Goal: Information Seeking & Learning: Learn about a topic

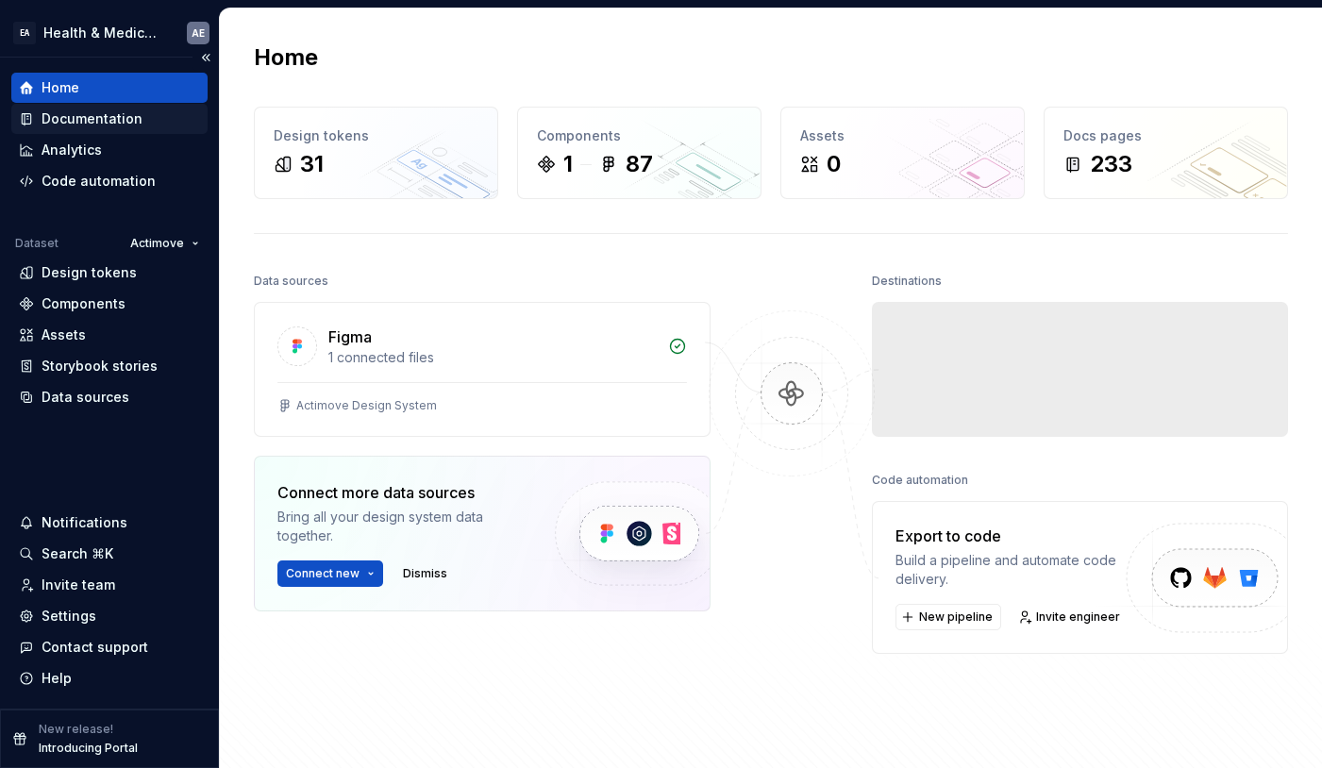
click at [136, 117] on div "Documentation" at bounding box center [92, 118] width 101 height 19
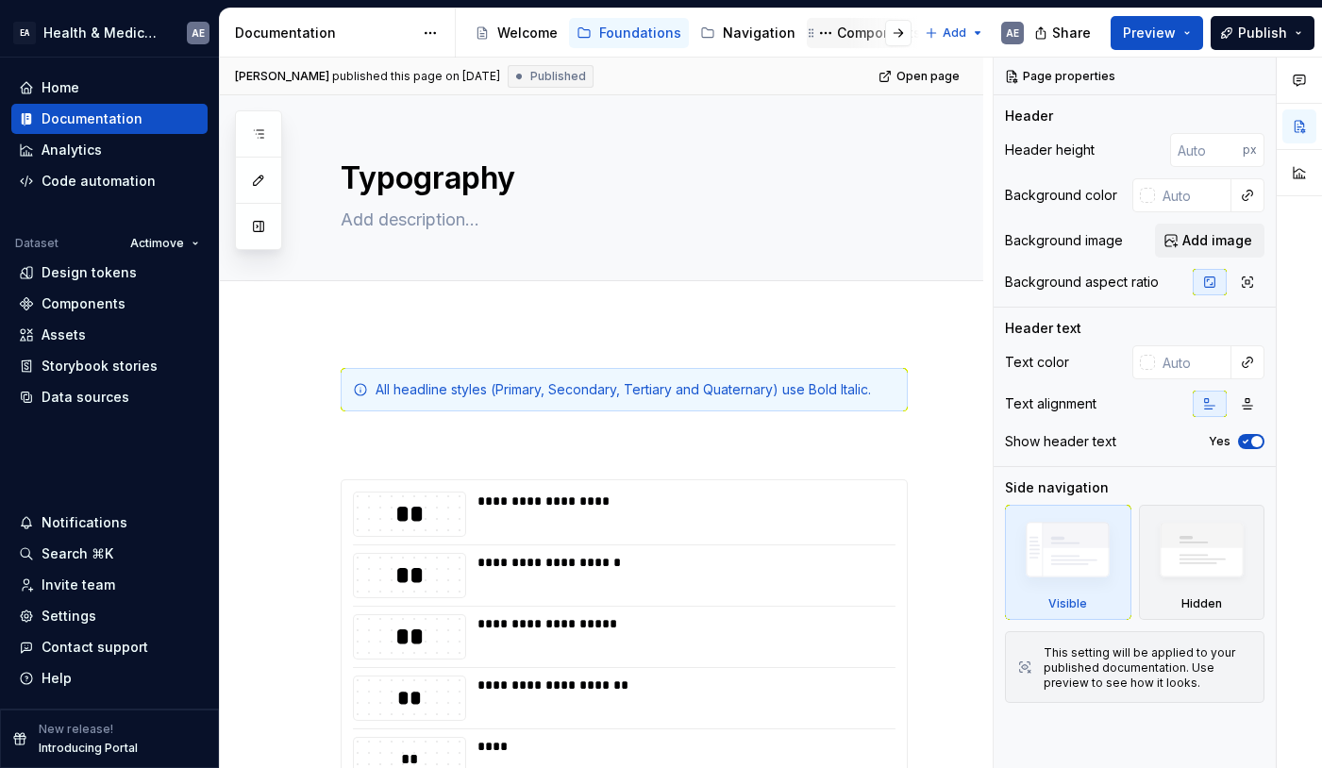
click at [837, 38] on div "Components" at bounding box center [879, 33] width 84 height 19
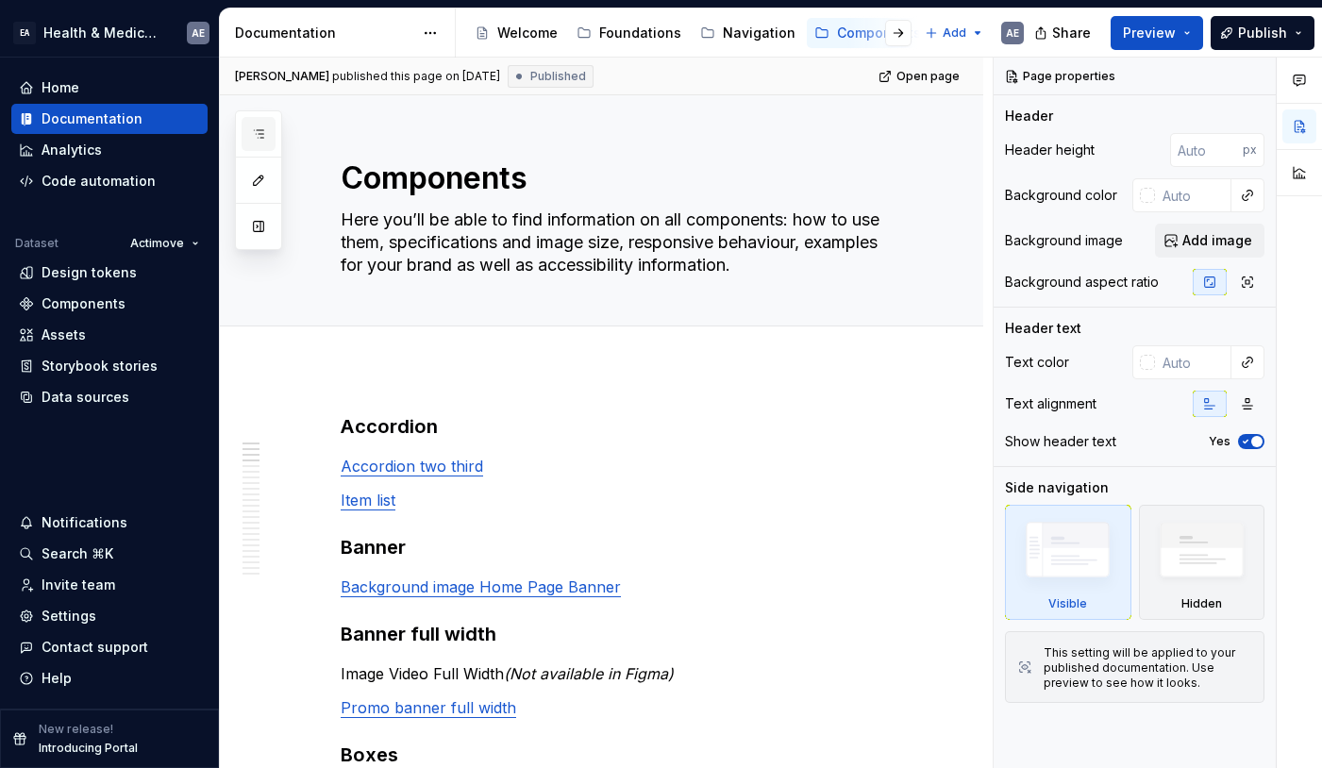
click at [264, 122] on button "button" at bounding box center [259, 134] width 34 height 34
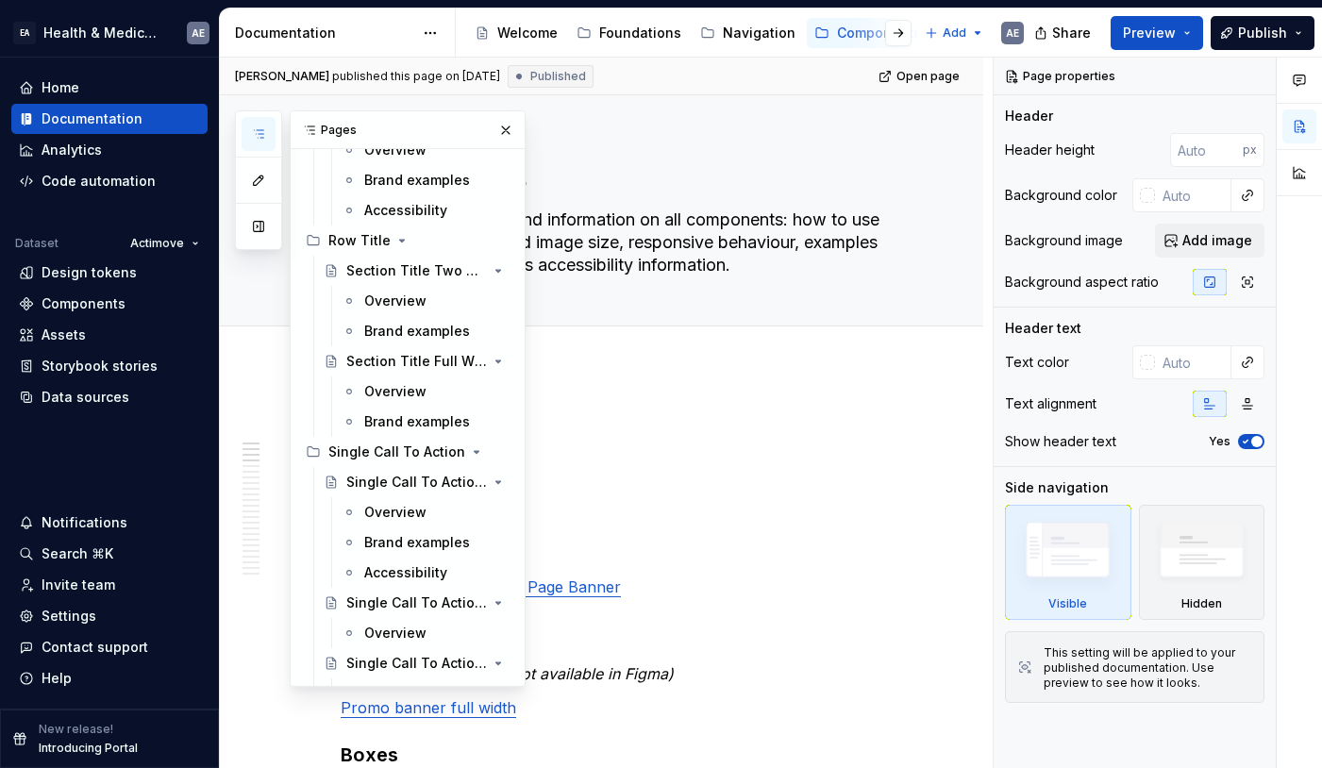
scroll to position [3424, 0]
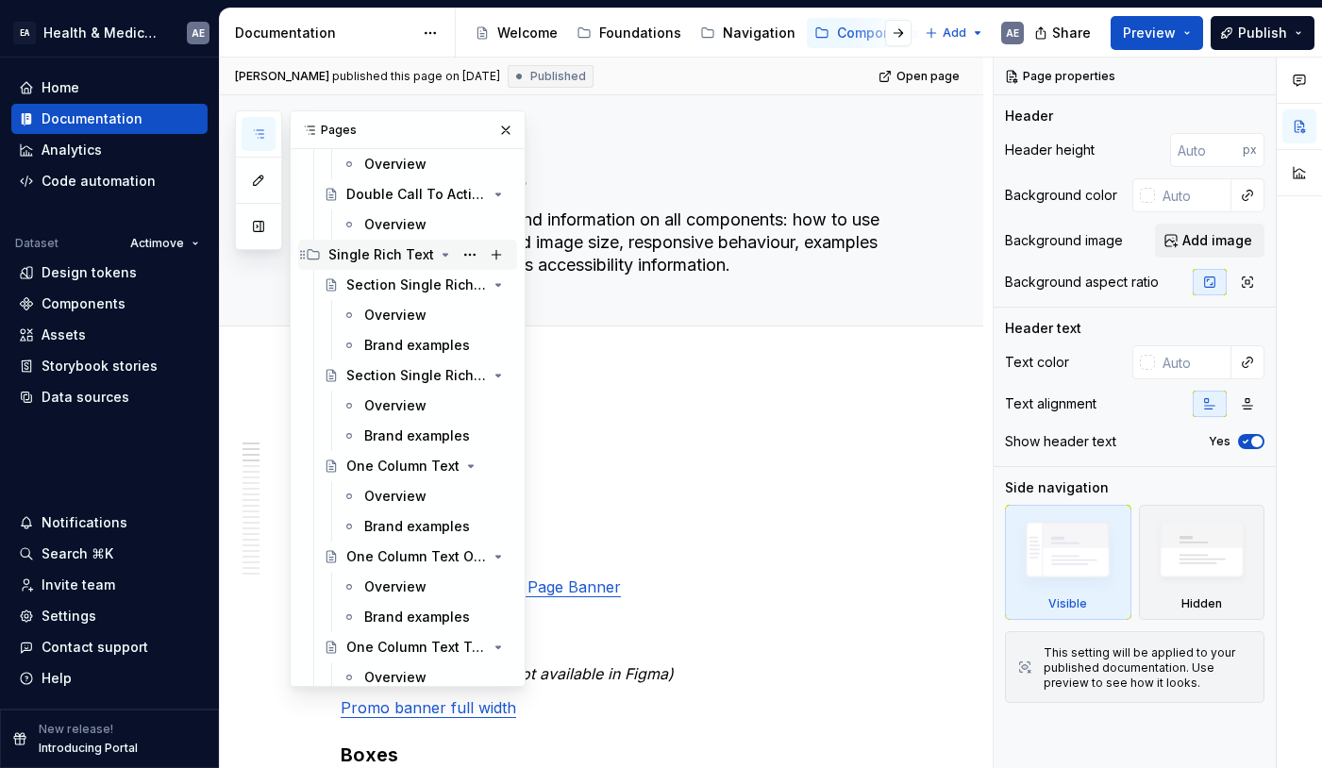
click at [362, 250] on div "Single Rich Text" at bounding box center [381, 254] width 106 height 19
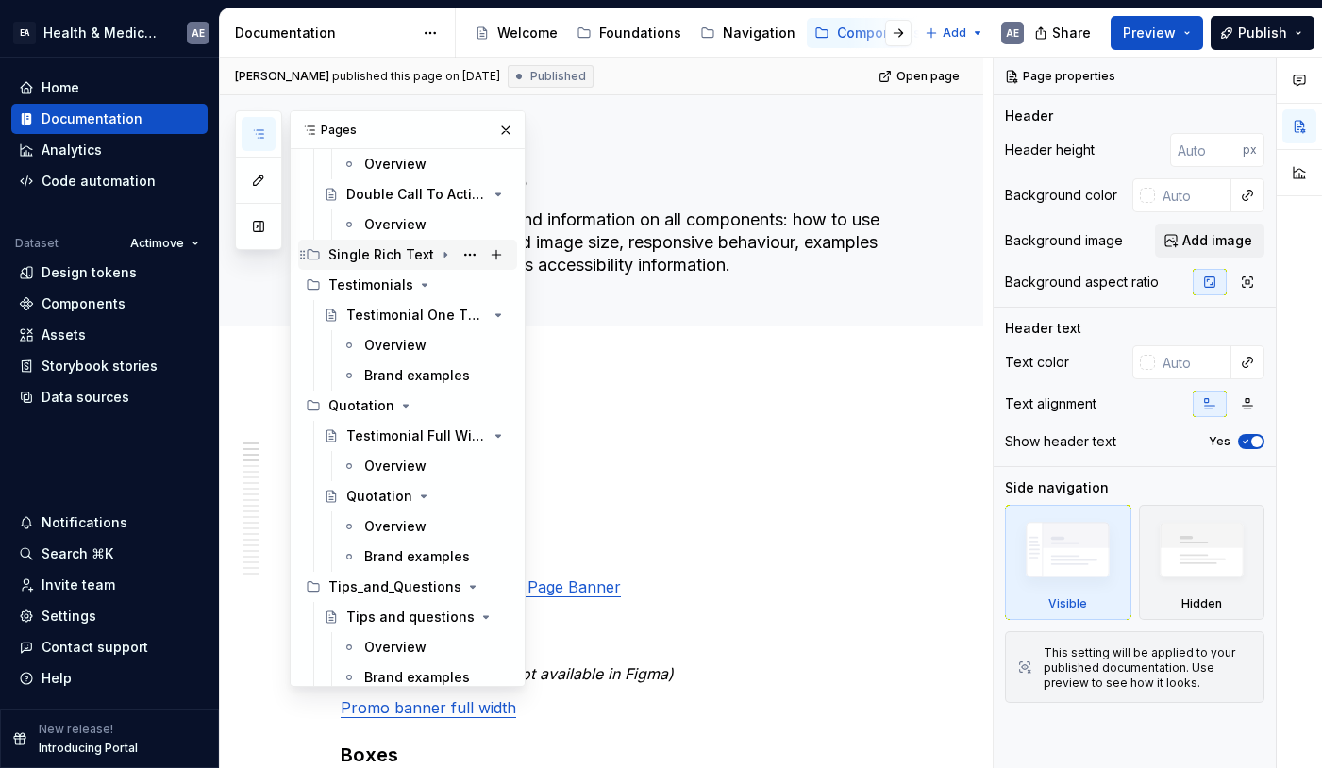
click at [349, 253] on div "Single Rich Text" at bounding box center [381, 254] width 106 height 19
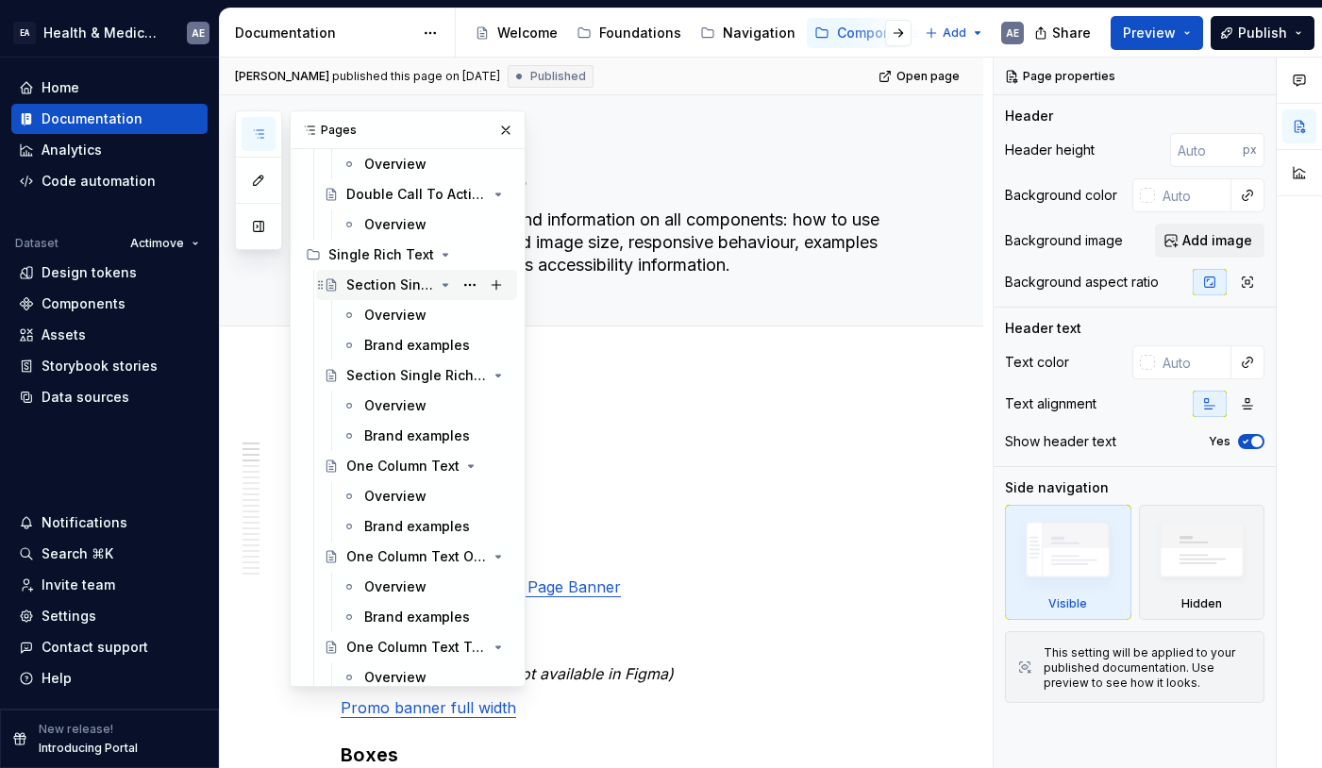
click at [380, 286] on div "Section Single Rich Text" at bounding box center [390, 285] width 88 height 19
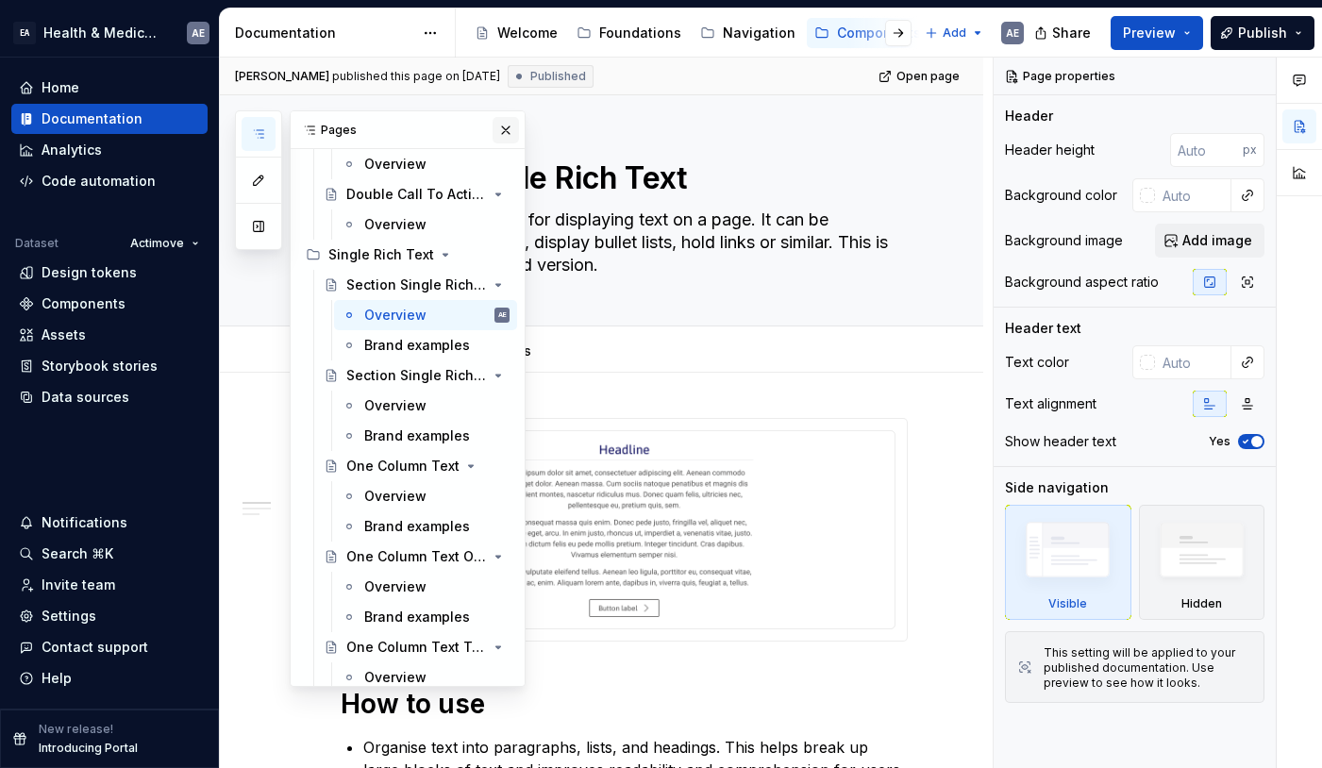
click at [506, 135] on button "button" at bounding box center [506, 130] width 26 height 26
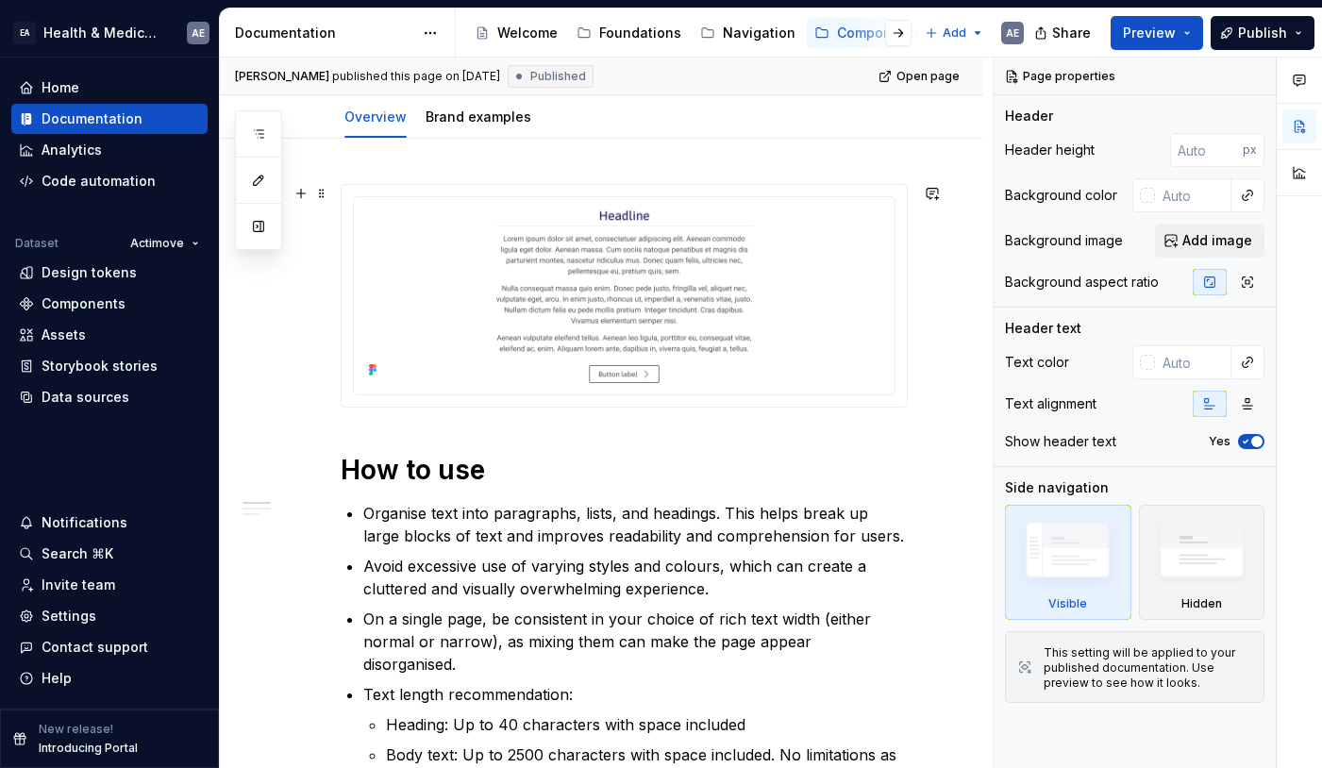
scroll to position [222, 0]
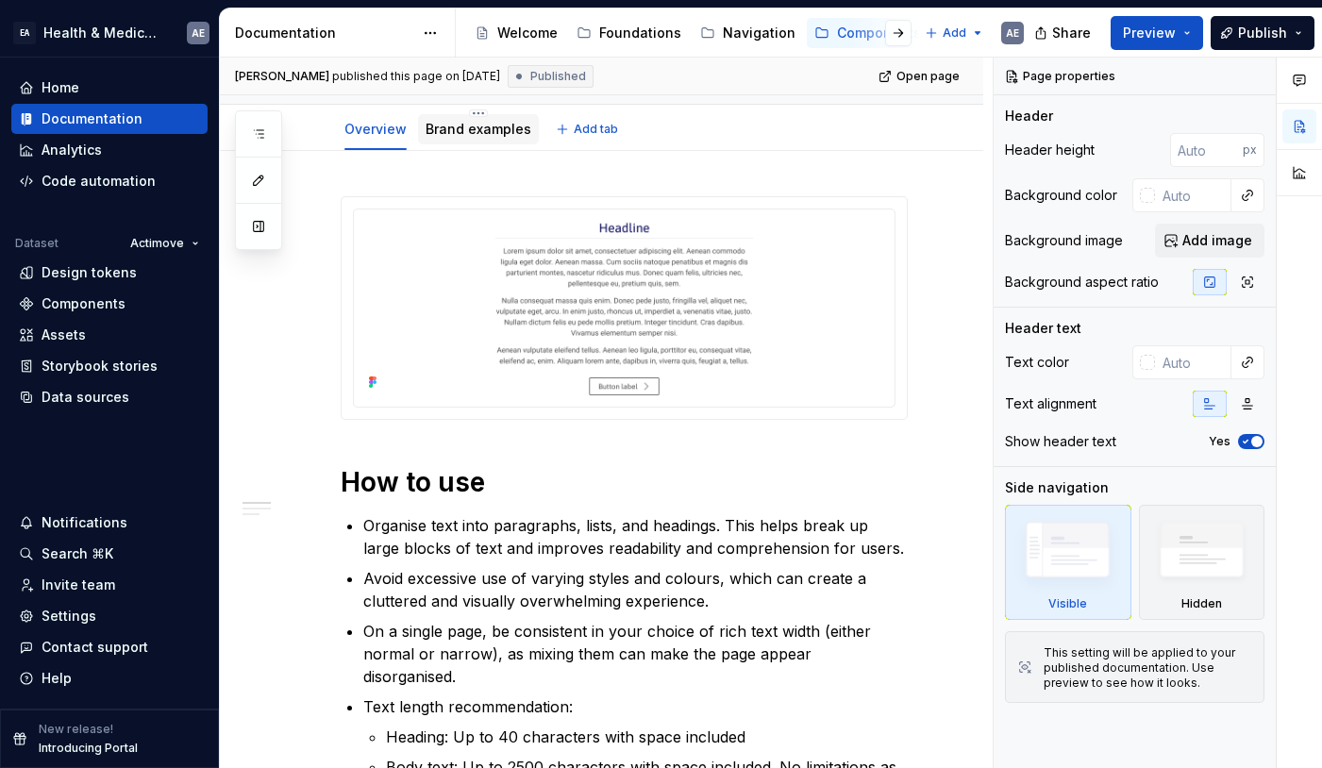
click at [483, 129] on link "Brand examples" at bounding box center [479, 129] width 106 height 16
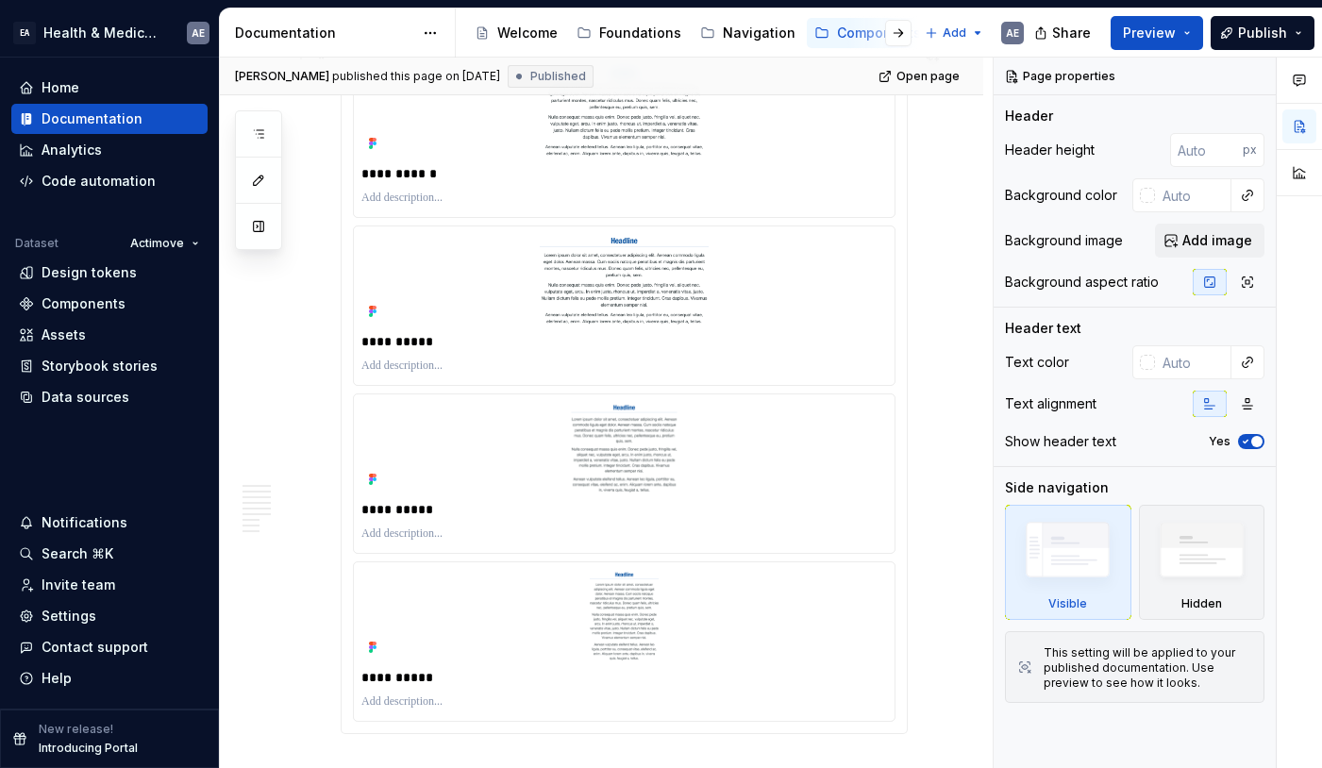
scroll to position [2150, 0]
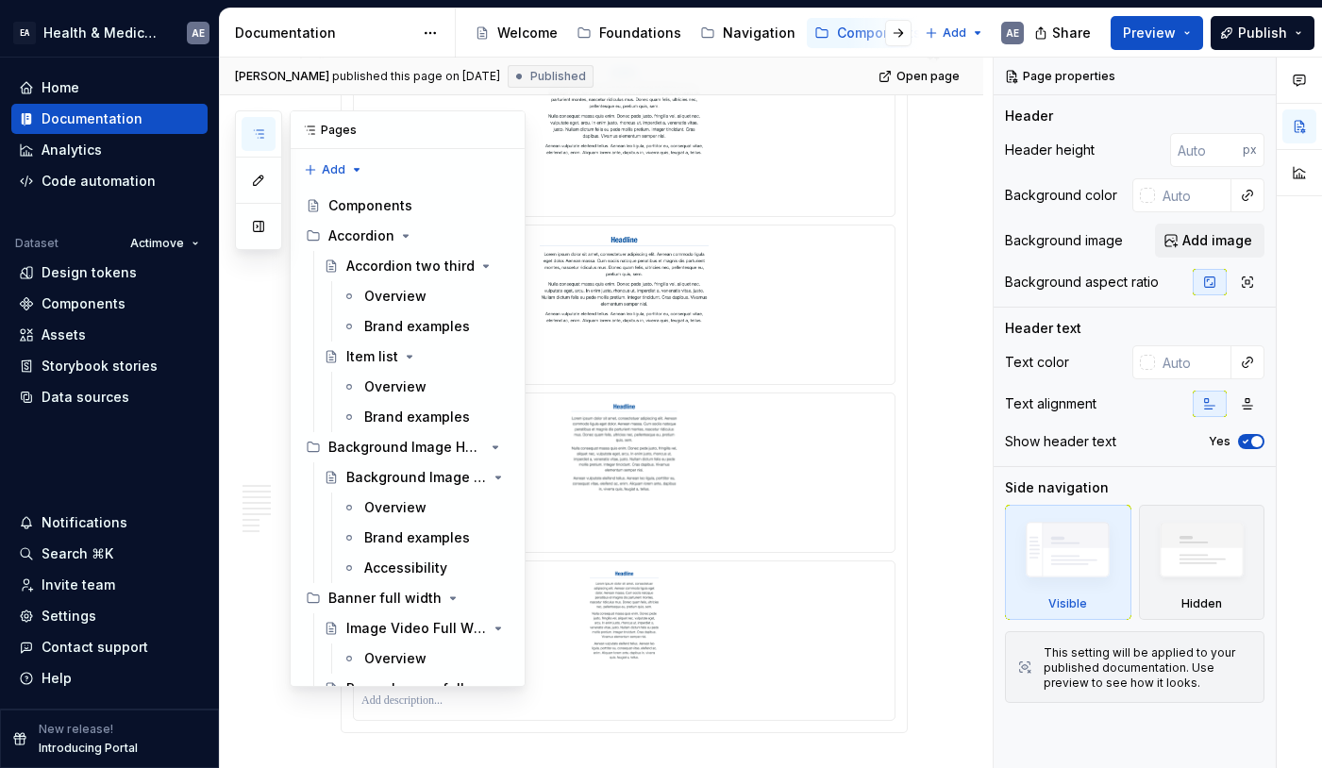
click at [260, 141] on icon "button" at bounding box center [258, 133] width 15 height 15
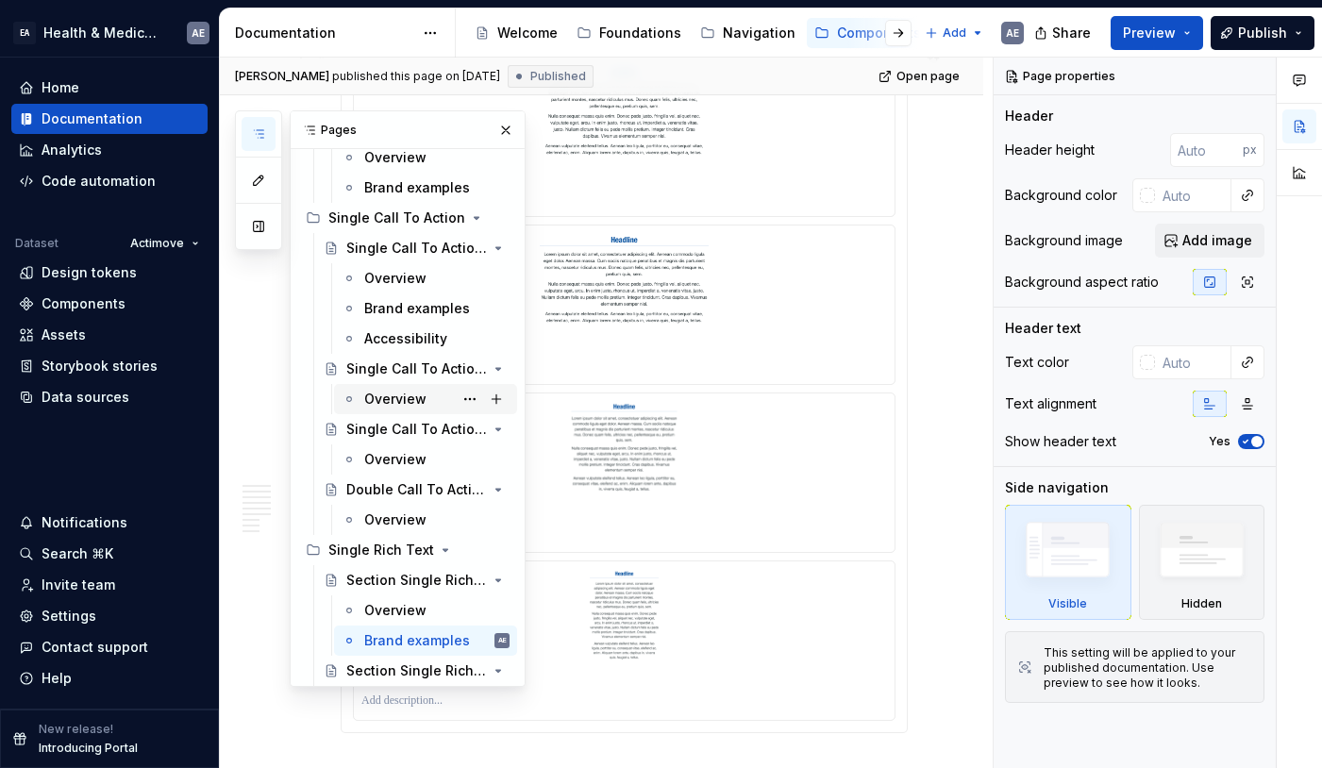
scroll to position [3157, 0]
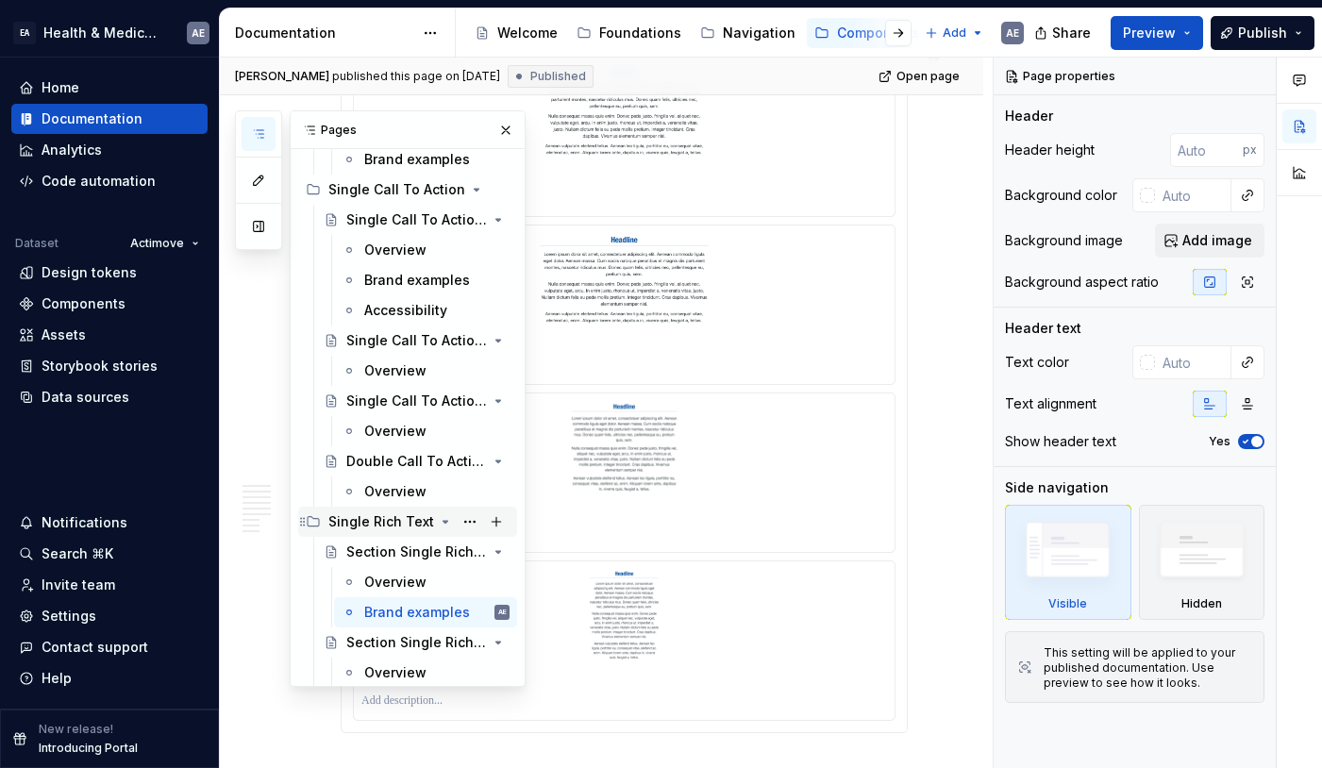
click at [360, 522] on div "Single Rich Text" at bounding box center [381, 521] width 106 height 19
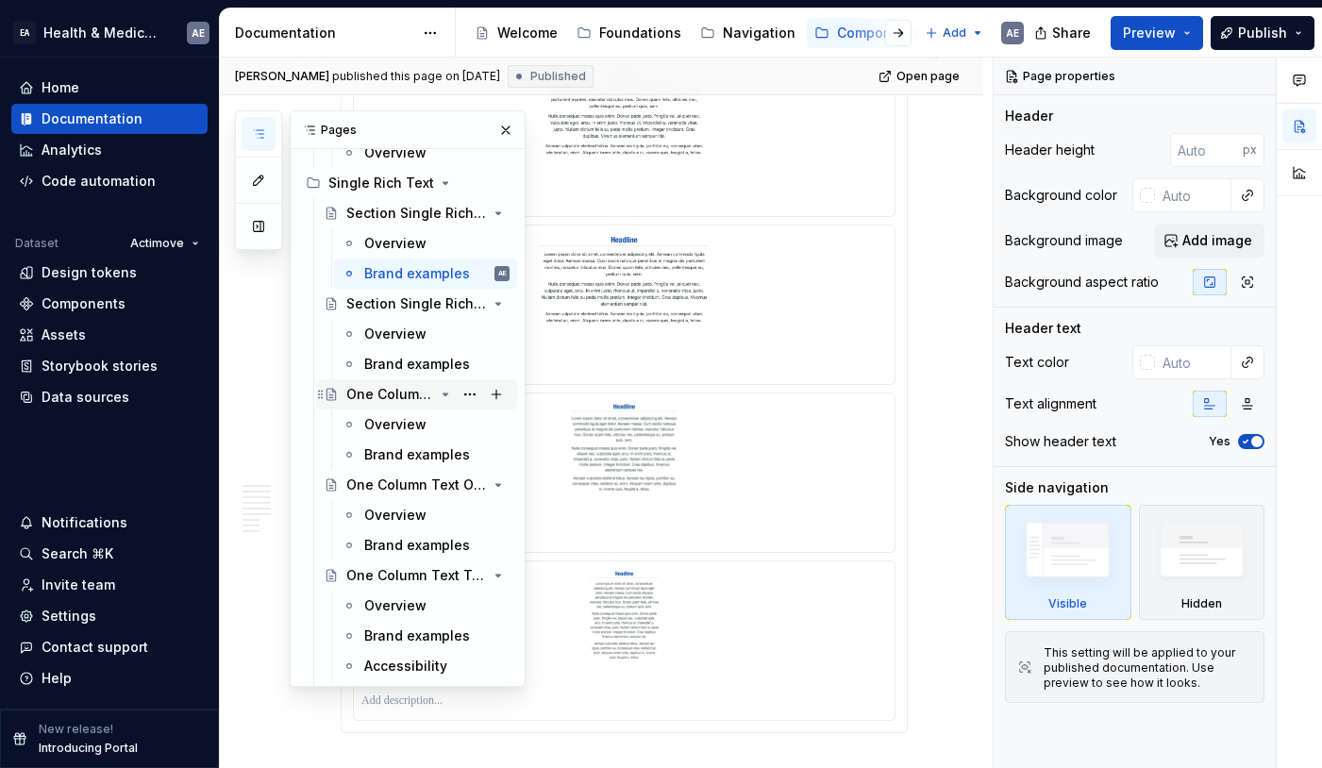
scroll to position [3495, 0]
click at [378, 217] on div "Section Single Rich Text" at bounding box center [390, 214] width 88 height 19
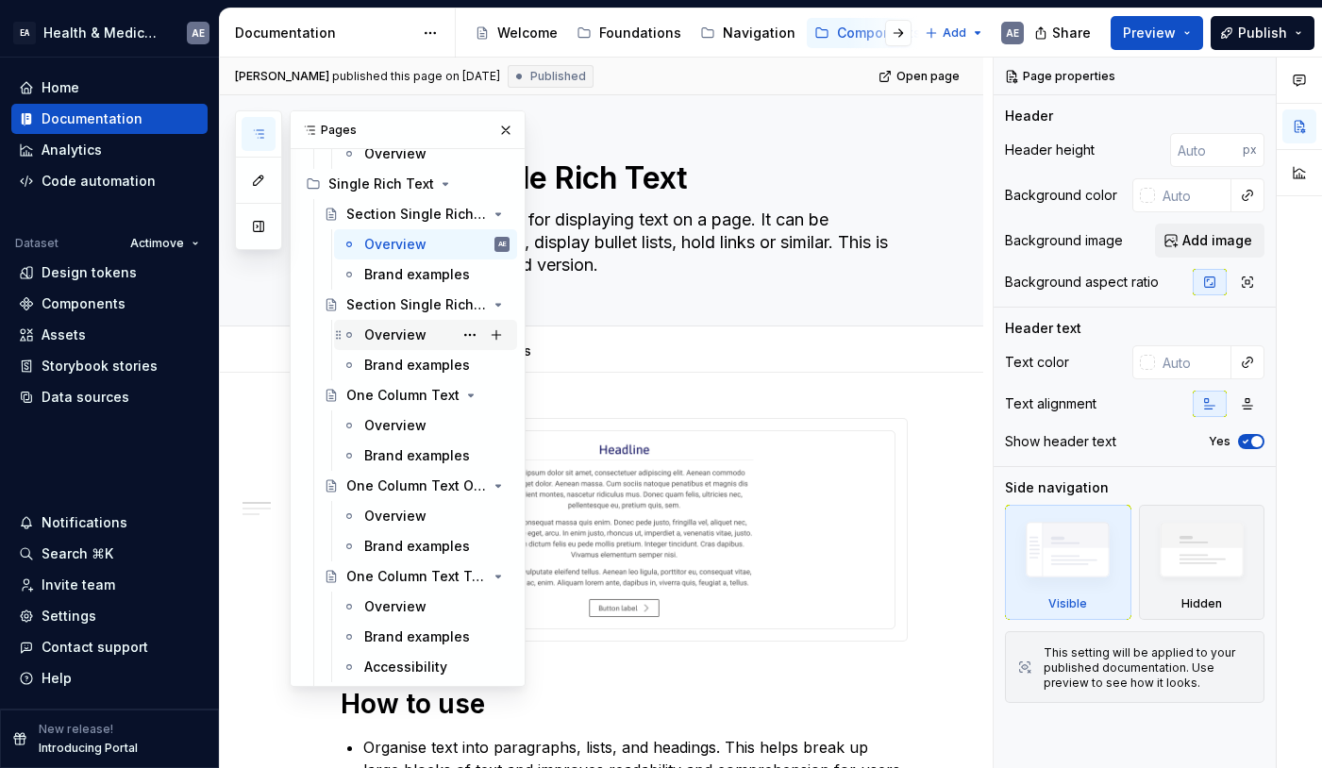
click at [401, 335] on div "Overview" at bounding box center [395, 335] width 62 height 19
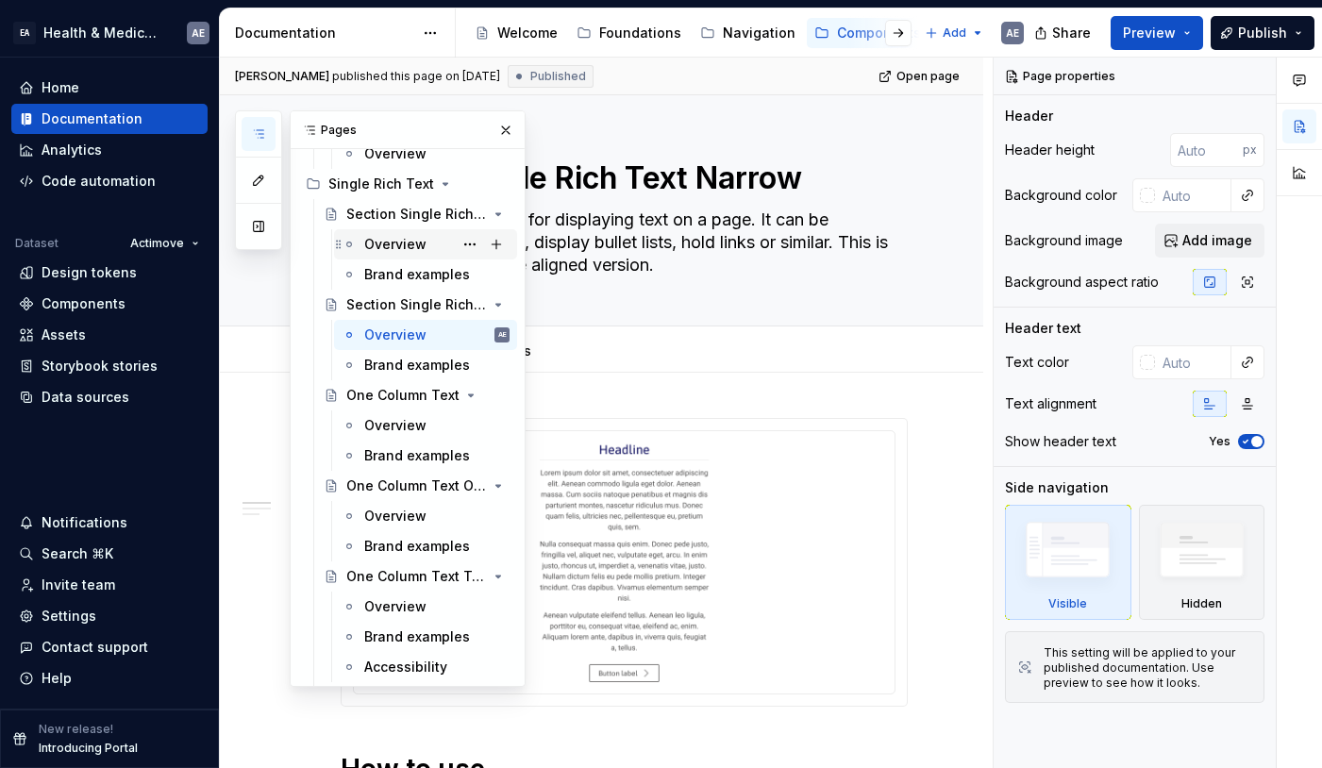
click at [401, 236] on div "Overview" at bounding box center [395, 244] width 62 height 19
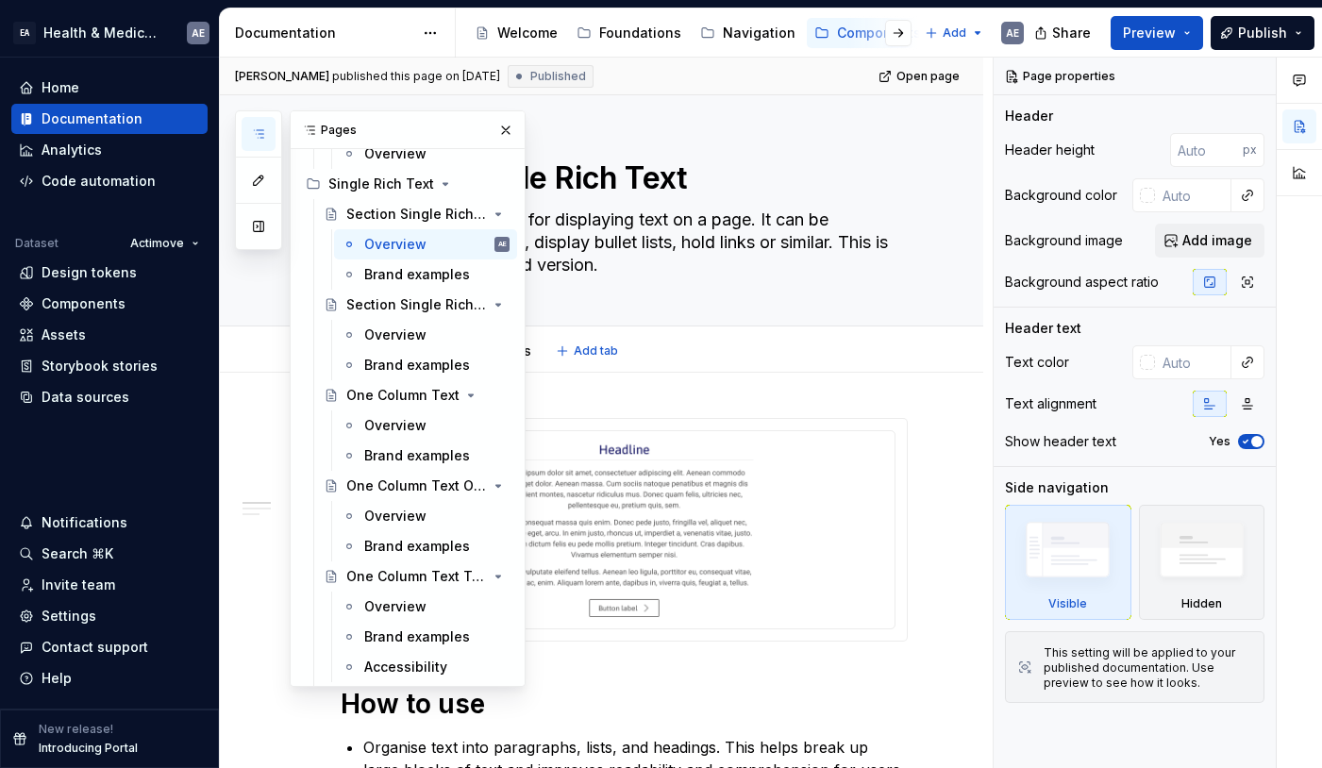
scroll to position [14, 0]
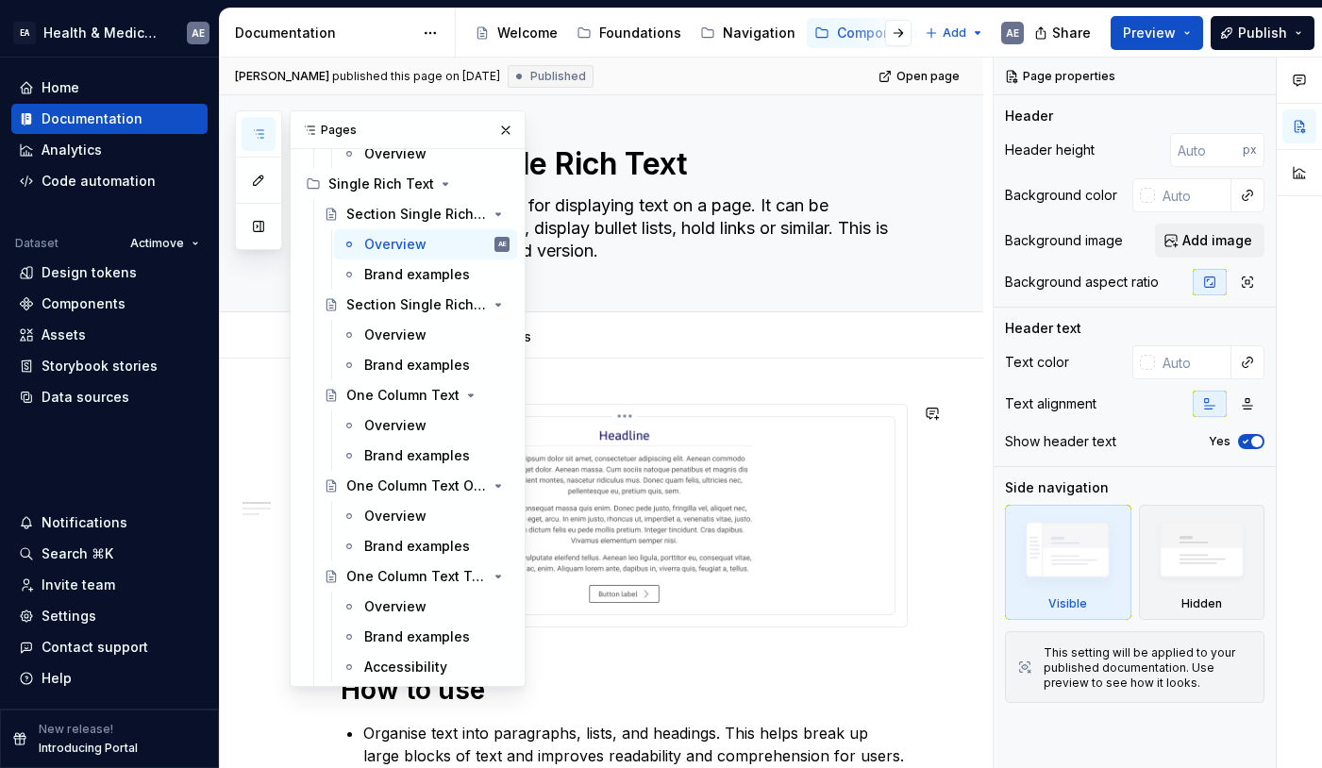
click at [760, 508] on img at bounding box center [624, 514] width 526 height 178
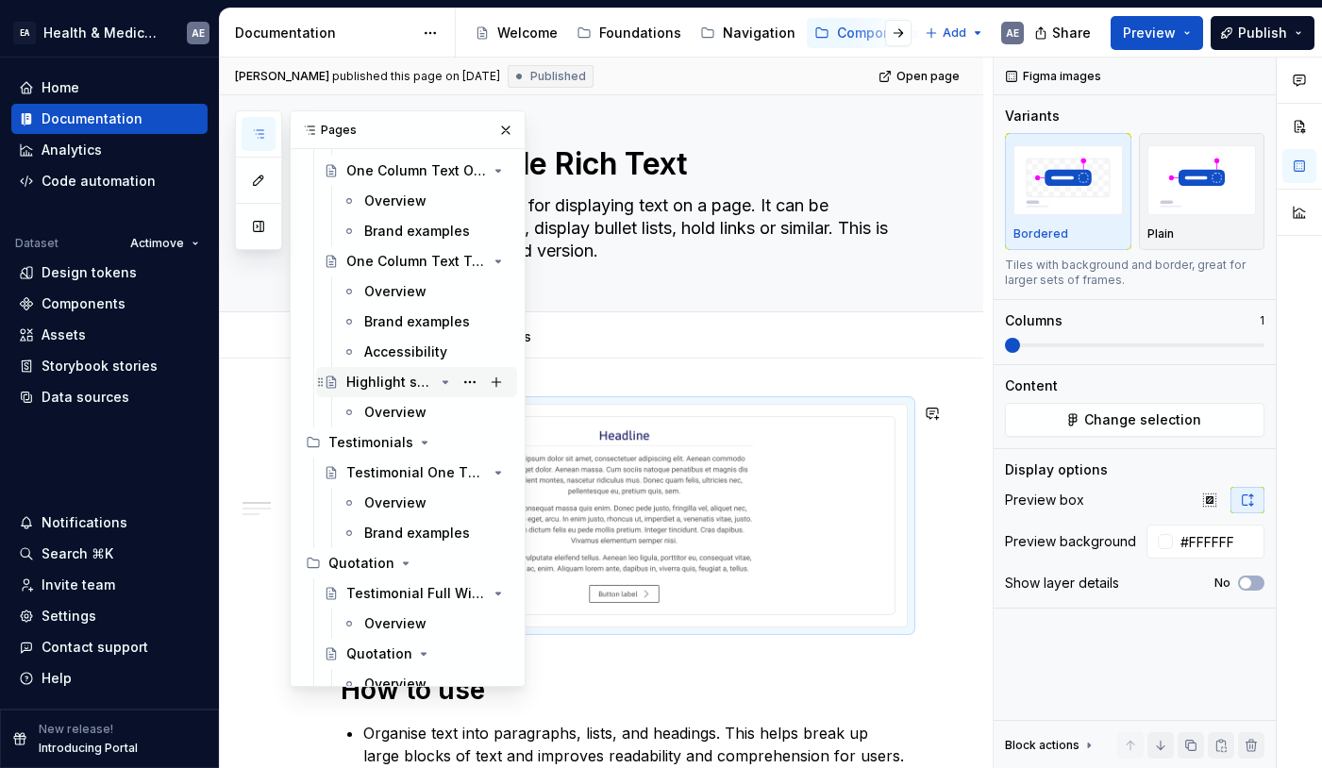
scroll to position [3826, 0]
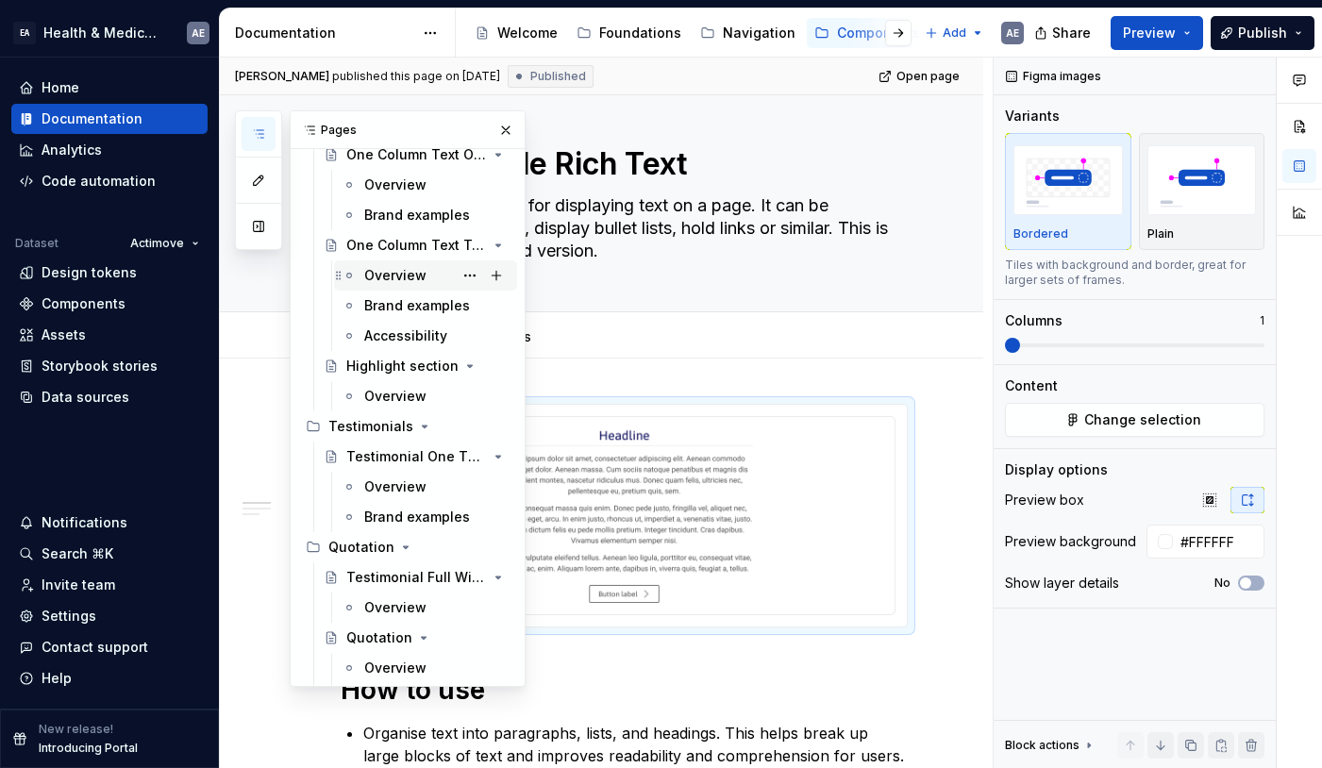
click at [389, 269] on div "Overview" at bounding box center [395, 275] width 62 height 19
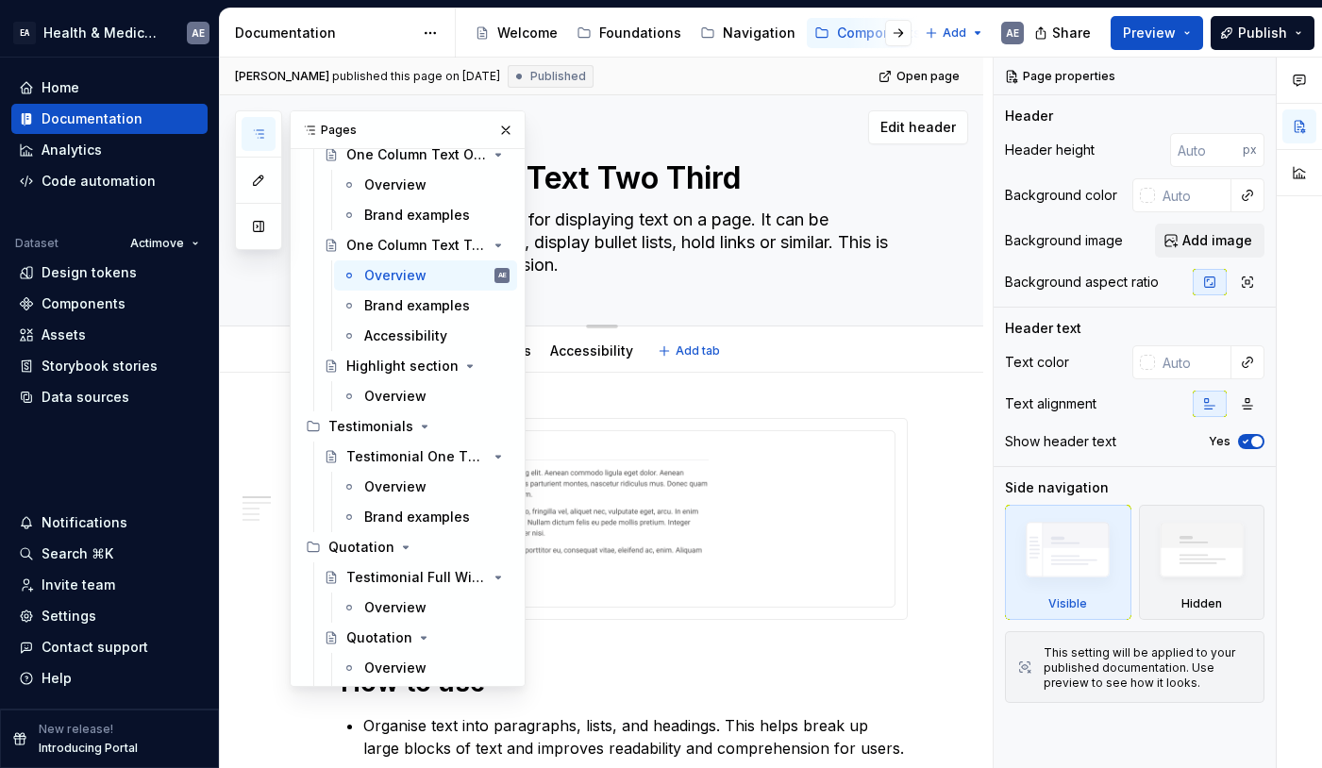
click at [679, 303] on div "One Column Text Two Third The component is used for displaying text on a page. …" at bounding box center [624, 210] width 567 height 230
click at [507, 128] on button "button" at bounding box center [506, 130] width 26 height 26
click at [264, 123] on button "button" at bounding box center [259, 134] width 34 height 34
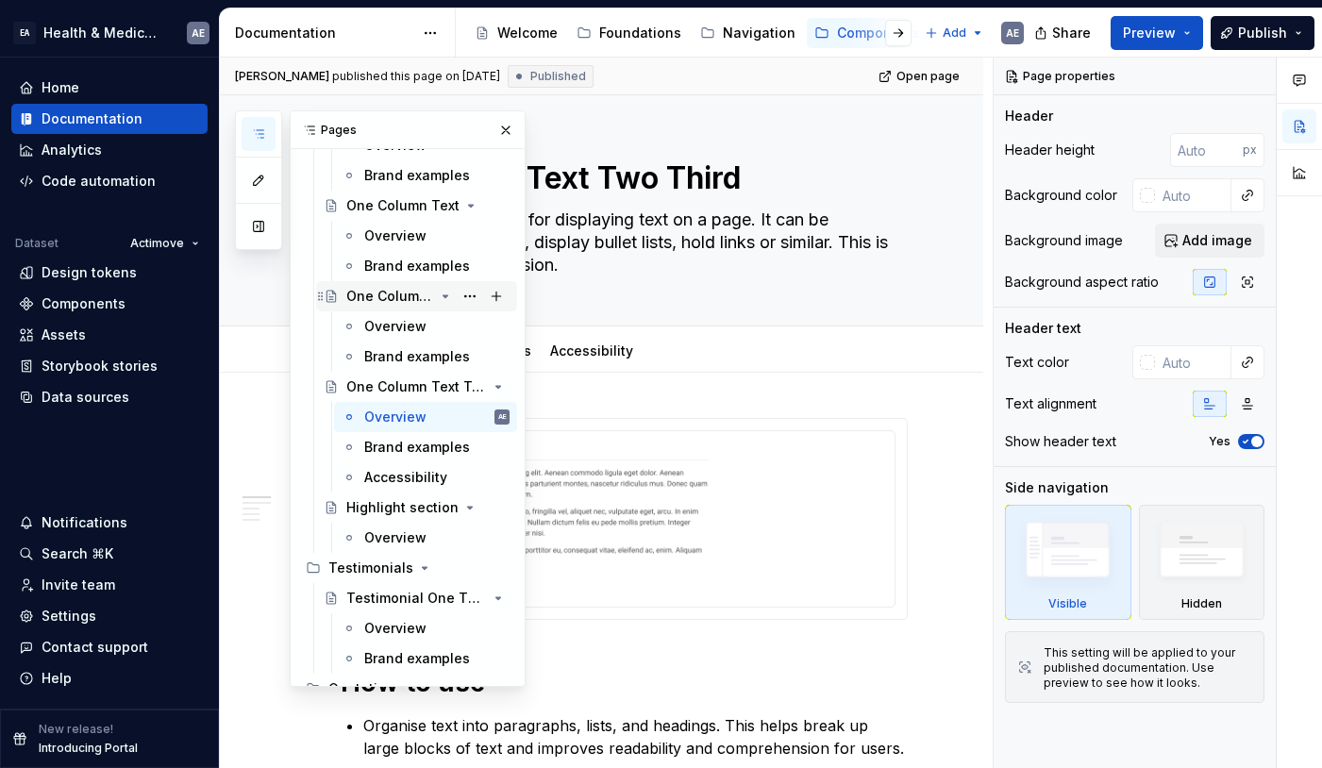
scroll to position [3658, 0]
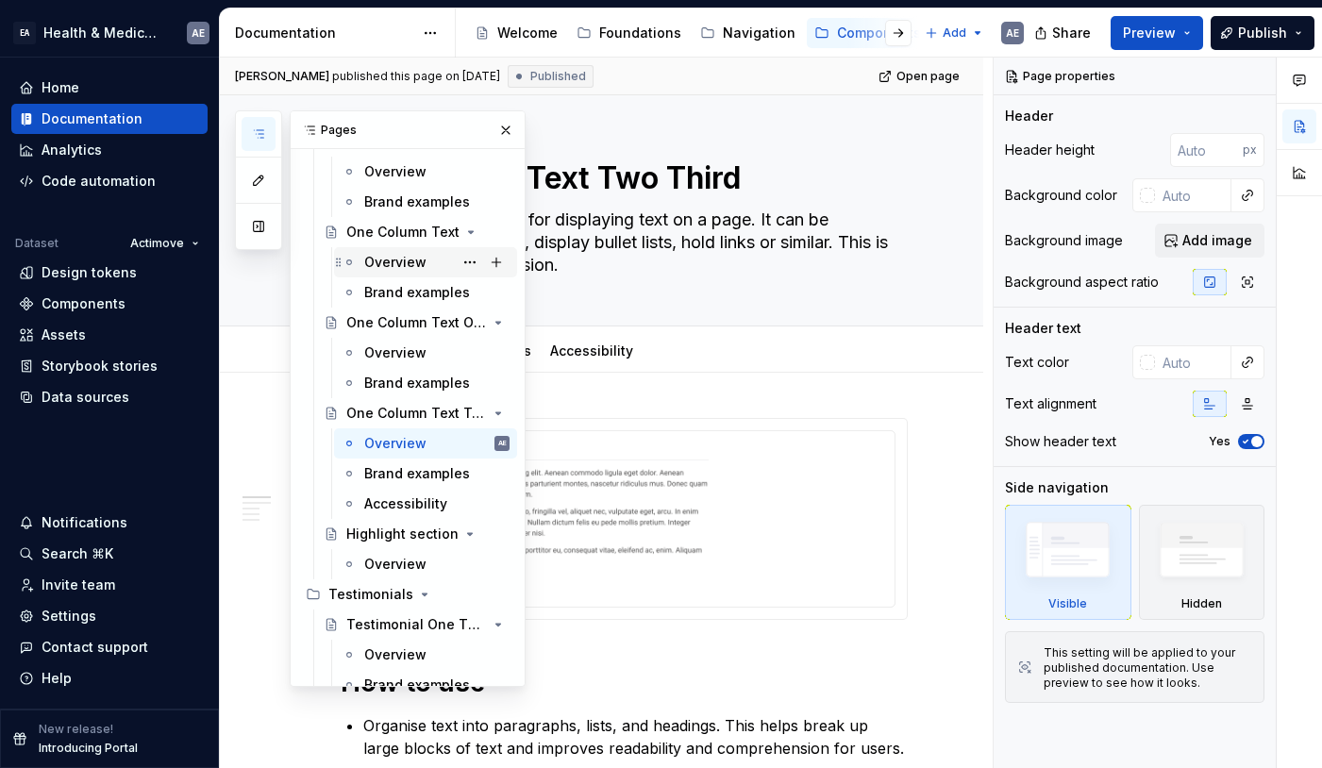
click at [405, 263] on div "Overview" at bounding box center [395, 262] width 62 height 19
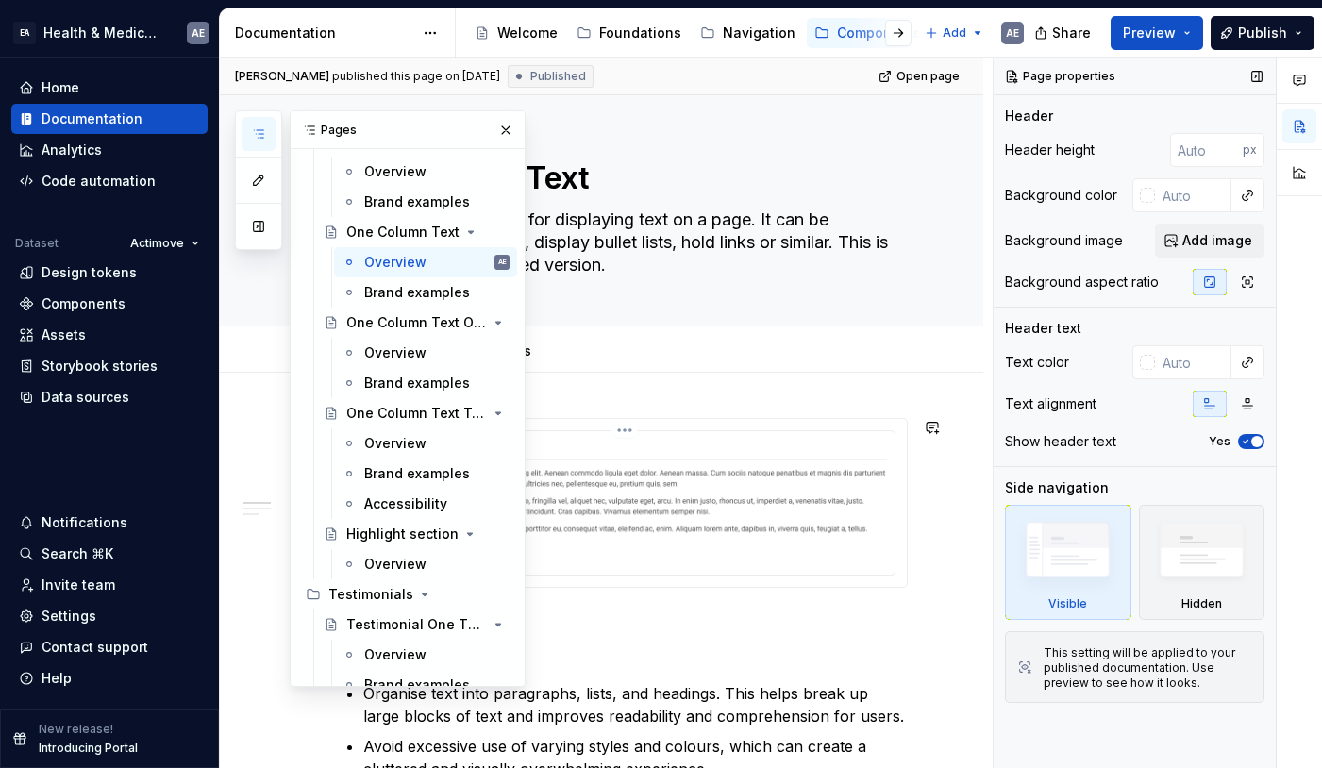
type textarea "*"
